Goal: Information Seeking & Learning: Learn about a topic

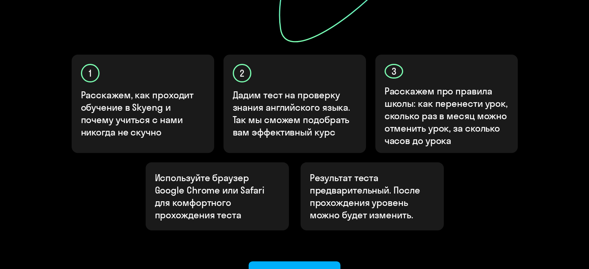
scroll to position [290, 0]
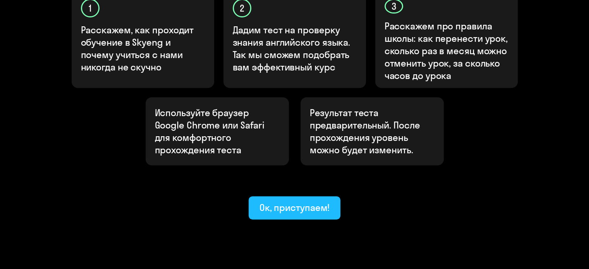
click at [285, 196] on button "Ок, приступаем!" at bounding box center [295, 207] width 92 height 23
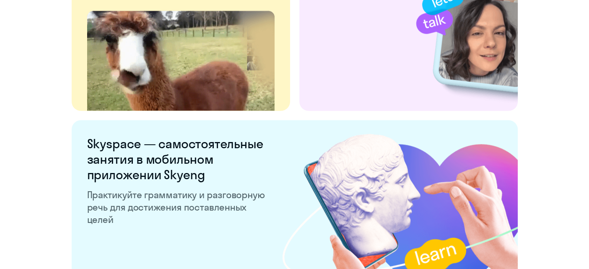
scroll to position [1525, 0]
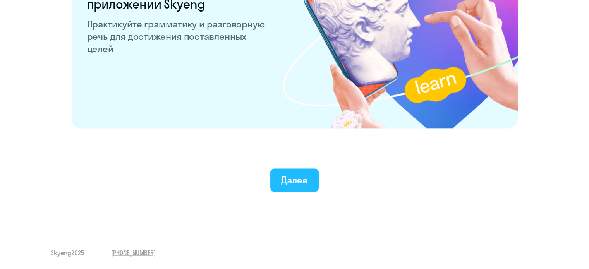
click at [286, 171] on button "Далее" at bounding box center [294, 180] width 48 height 23
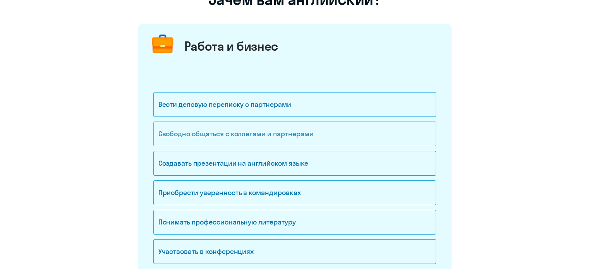
scroll to position [77, 0]
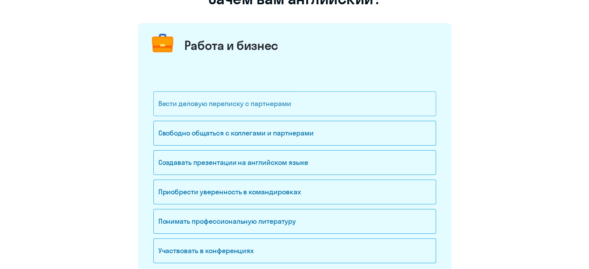
click at [237, 105] on div "Вести деловую переписку с партнерами" at bounding box center [294, 103] width 283 height 25
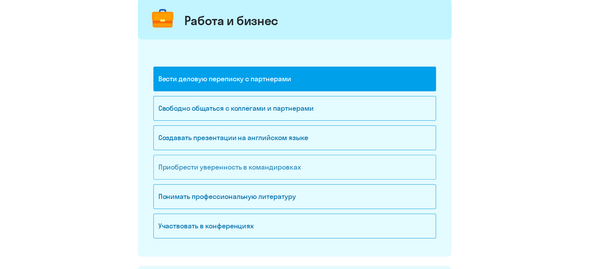
scroll to position [116, 0]
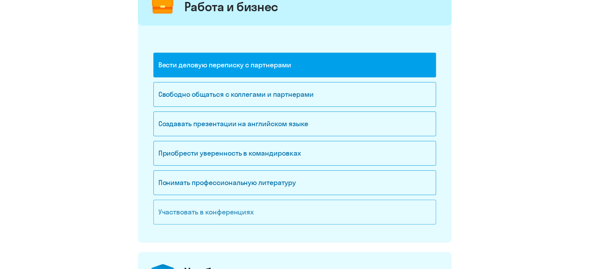
click at [226, 213] on div "Участвовать в конференциях" at bounding box center [294, 212] width 283 height 25
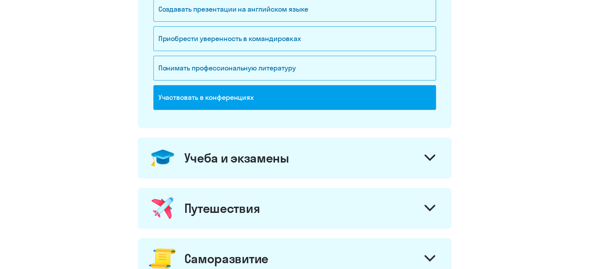
scroll to position [271, 0]
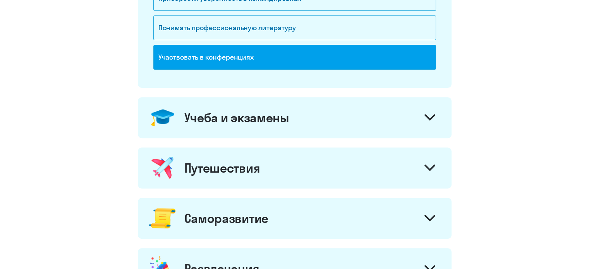
click at [225, 131] on div "Учеба и экзамены" at bounding box center [295, 117] width 314 height 41
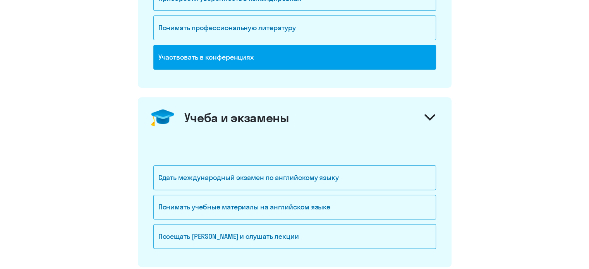
click at [225, 131] on div "Учеба и экзамены" at bounding box center [295, 117] width 314 height 41
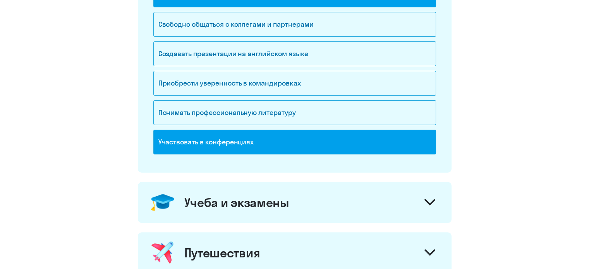
scroll to position [310, 0]
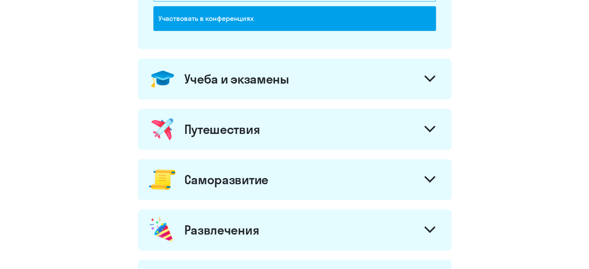
click at [247, 173] on div "Саморазвитие" at bounding box center [226, 179] width 84 height 15
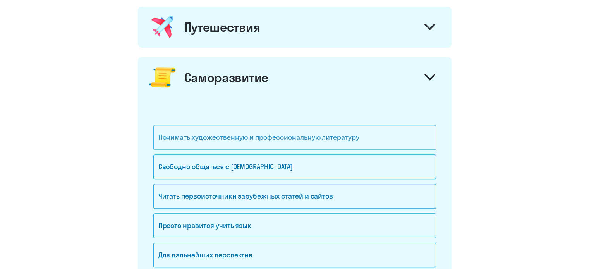
scroll to position [426, 0]
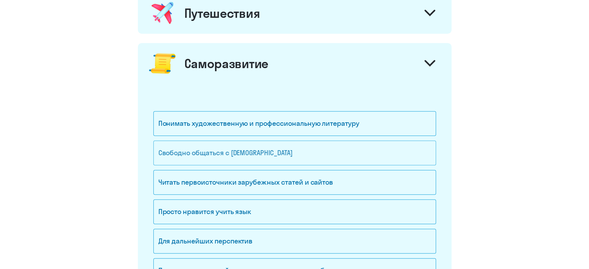
click at [241, 156] on div "Свободно общаться с [DEMOGRAPHIC_DATA]" at bounding box center [294, 153] width 283 height 25
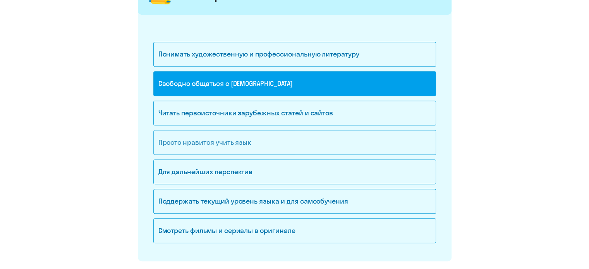
scroll to position [503, 0]
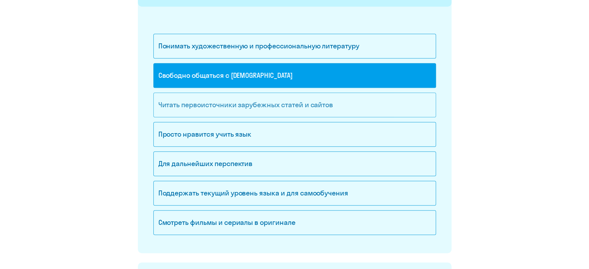
click at [235, 99] on div "Читать первоисточники зарубежных статей и сайтов" at bounding box center [294, 105] width 283 height 25
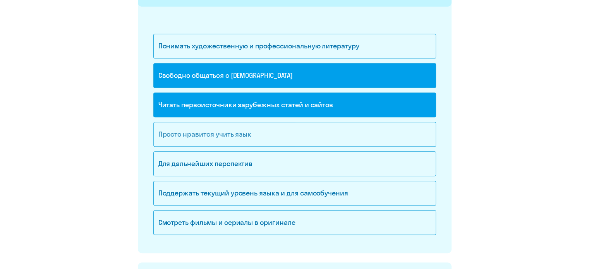
click at [237, 139] on div "Просто нравится учить язык" at bounding box center [294, 134] width 283 height 25
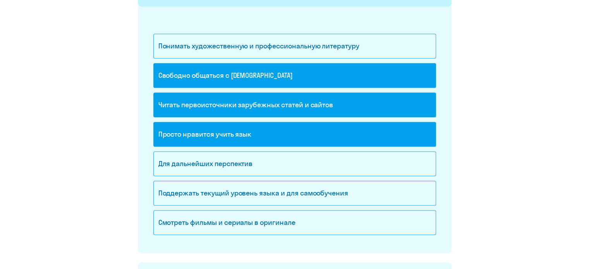
click at [237, 106] on div "Читать первоисточники зарубежных статей и сайтов" at bounding box center [294, 105] width 283 height 25
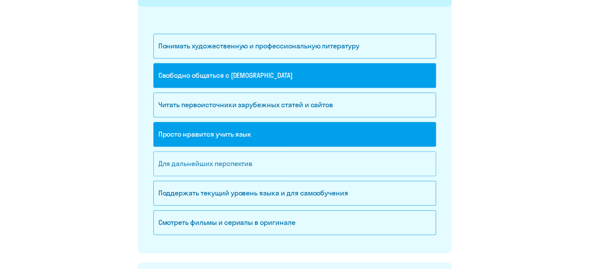
click at [243, 167] on div "Для дальнейших перспектив" at bounding box center [294, 163] width 283 height 25
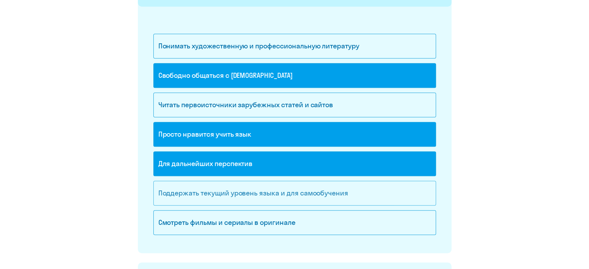
click at [253, 192] on div "Поддержать текущий уровень языка и для cамообучения" at bounding box center [294, 193] width 283 height 25
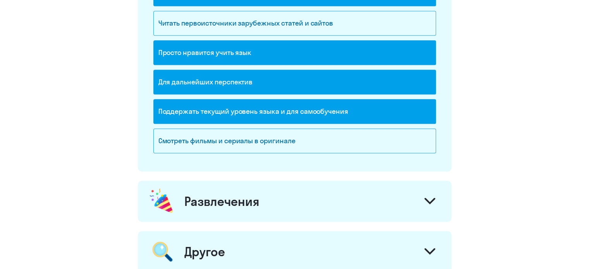
scroll to position [714, 0]
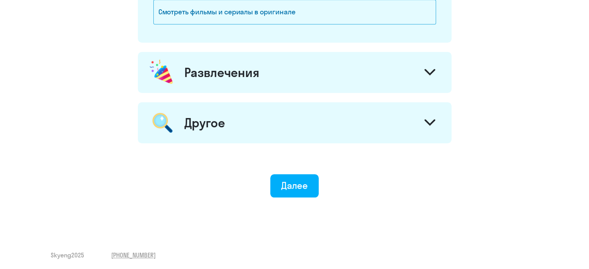
click at [228, 79] on div "Развлечения" at bounding box center [295, 72] width 314 height 41
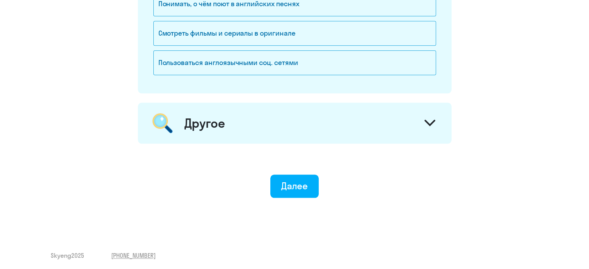
click at [244, 122] on div "Другое" at bounding box center [295, 123] width 314 height 41
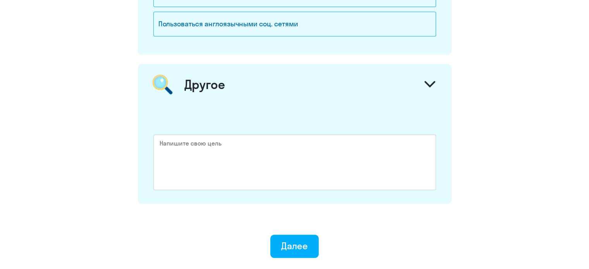
scroll to position [971, 0]
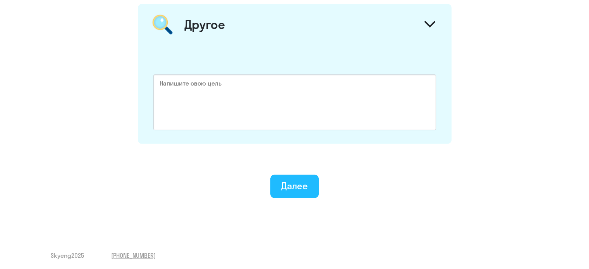
click at [284, 182] on div "Далее" at bounding box center [294, 186] width 27 height 12
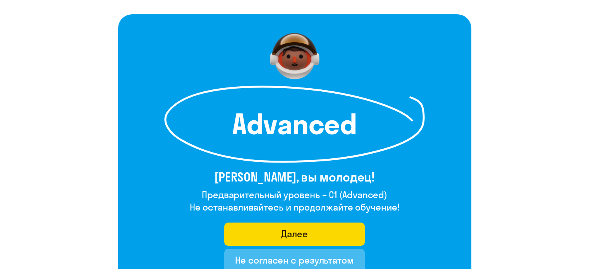
scroll to position [77, 0]
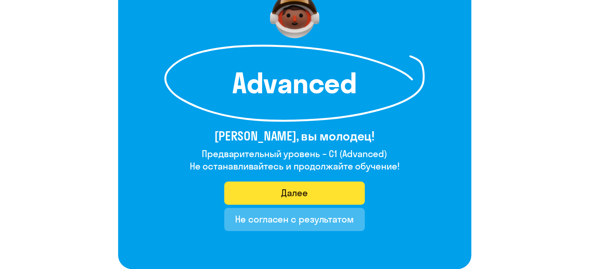
click at [277, 196] on button "Далее" at bounding box center [294, 193] width 141 height 23
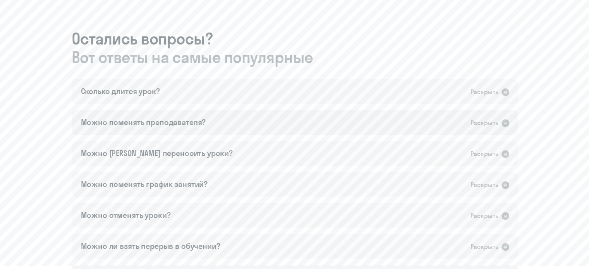
scroll to position [426, 0]
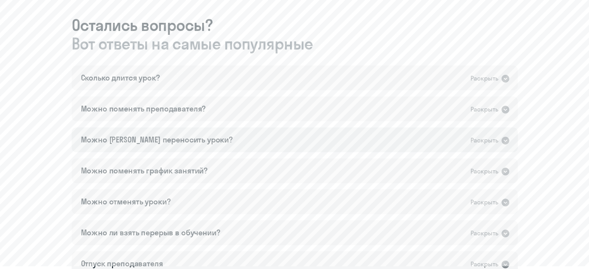
click at [463, 141] on div "Можно [PERSON_NAME] переносить уроки? Раскрыть" at bounding box center [295, 139] width 446 height 25
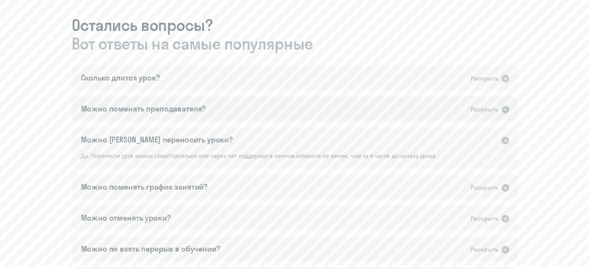
click at [471, 107] on div "Раскрыть" at bounding box center [484, 110] width 28 height 10
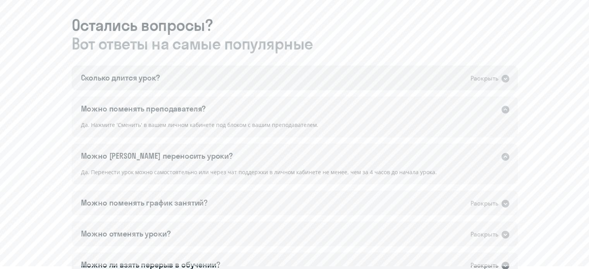
click at [476, 79] on div "Раскрыть" at bounding box center [484, 79] width 28 height 10
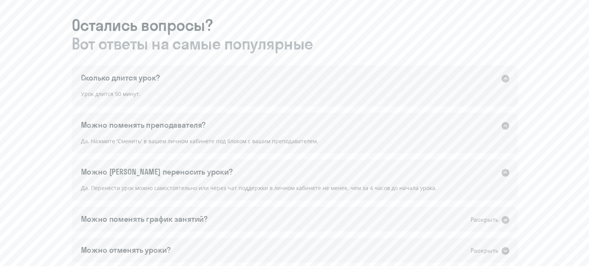
scroll to position [465, 0]
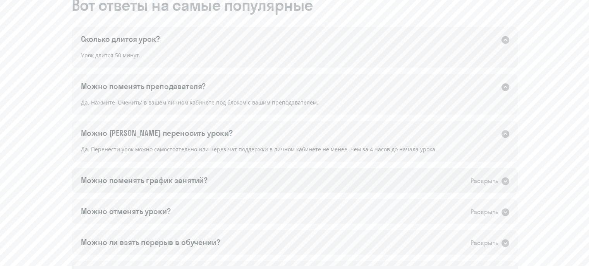
click at [468, 179] on div "Можно поменять график занятий? Раскрыть" at bounding box center [295, 180] width 446 height 25
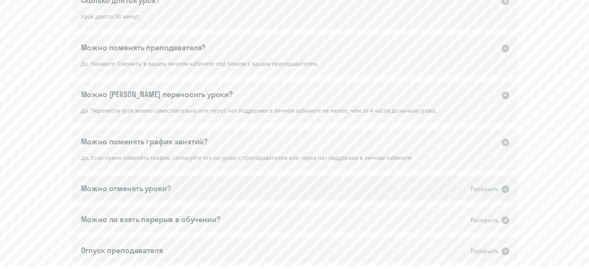
scroll to position [542, 0]
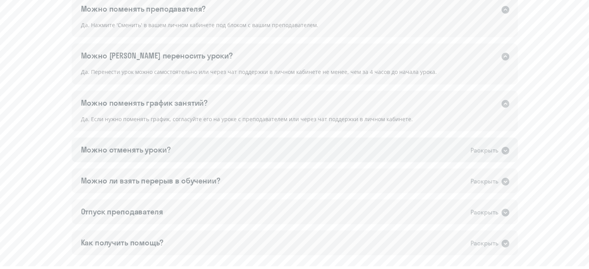
click at [485, 154] on div "Раскрыть" at bounding box center [484, 151] width 28 height 10
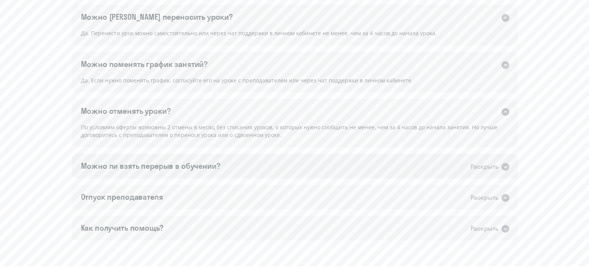
scroll to position [619, 0]
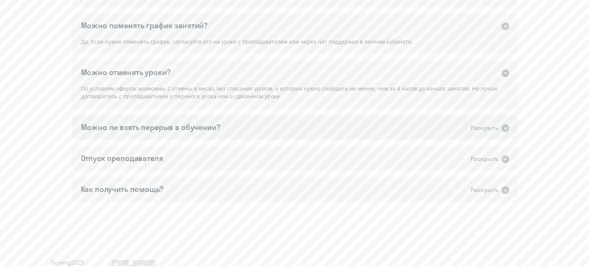
click at [501, 128] on icon at bounding box center [505, 128] width 8 height 8
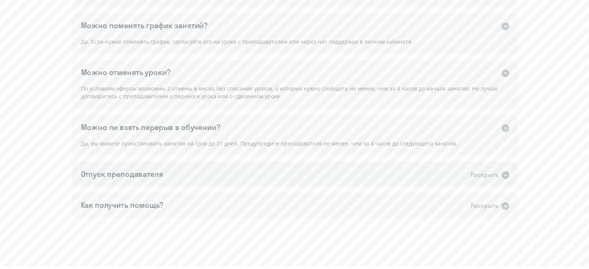
click at [489, 171] on div "Раскрыть" at bounding box center [484, 175] width 28 height 10
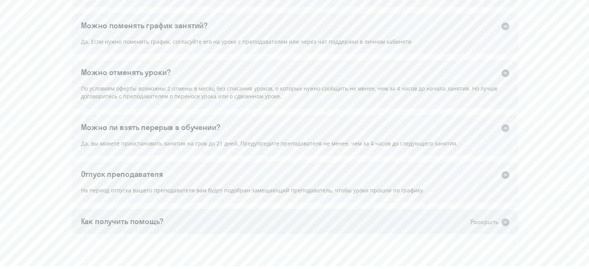
click at [499, 223] on div "Раскрыть" at bounding box center [489, 222] width 39 height 10
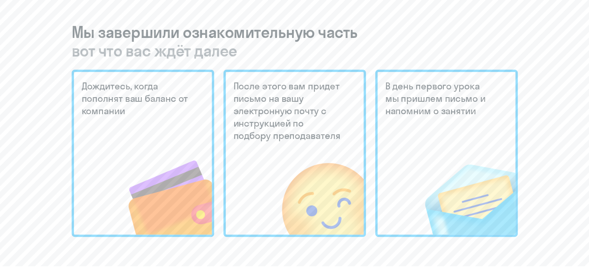
scroll to position [0, 0]
